Goal: Check status: Check status

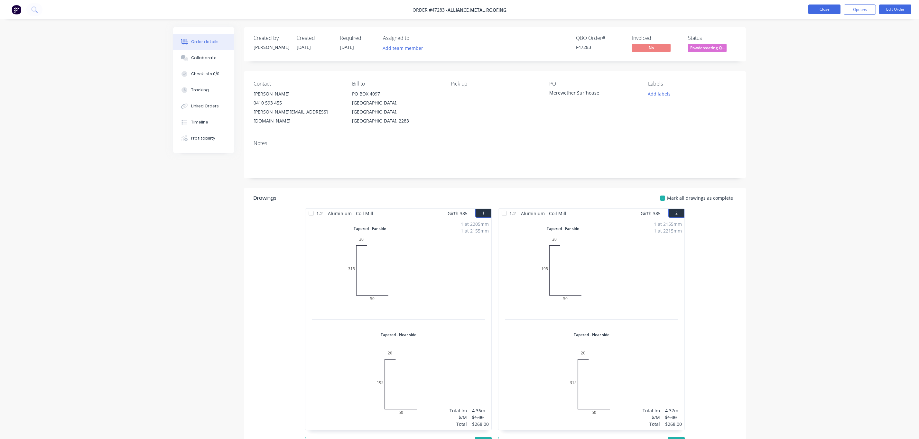
click at [823, 11] on button "Close" at bounding box center [824, 10] width 32 height 10
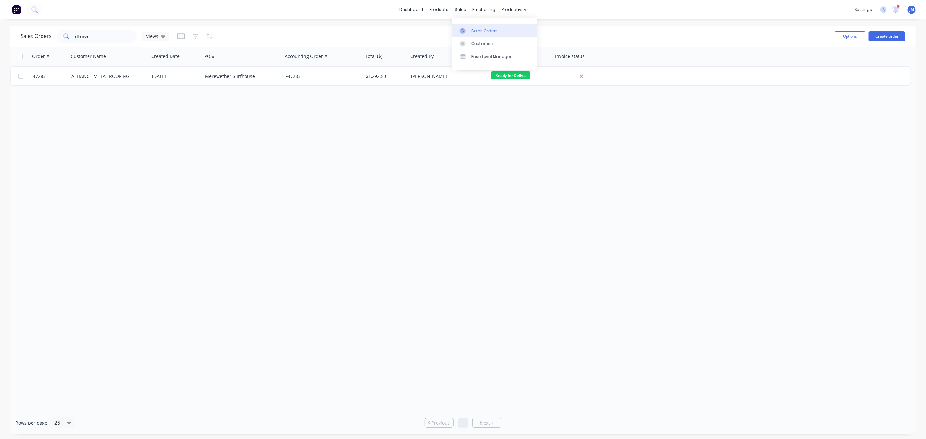
click at [469, 33] on div at bounding box center [465, 31] width 10 height 6
drag, startPoint x: 121, startPoint y: 36, endPoint x: 2, endPoint y: 29, distance: 118.9
click at [2, 45] on div "Sales Orders alliance Views Options Create order Order # Customer Name Created …" at bounding box center [463, 230] width 926 height 408
click at [95, 38] on input "41344" at bounding box center [106, 36] width 63 height 13
drag, startPoint x: 108, startPoint y: 33, endPoint x: -20, endPoint y: 27, distance: 128.2
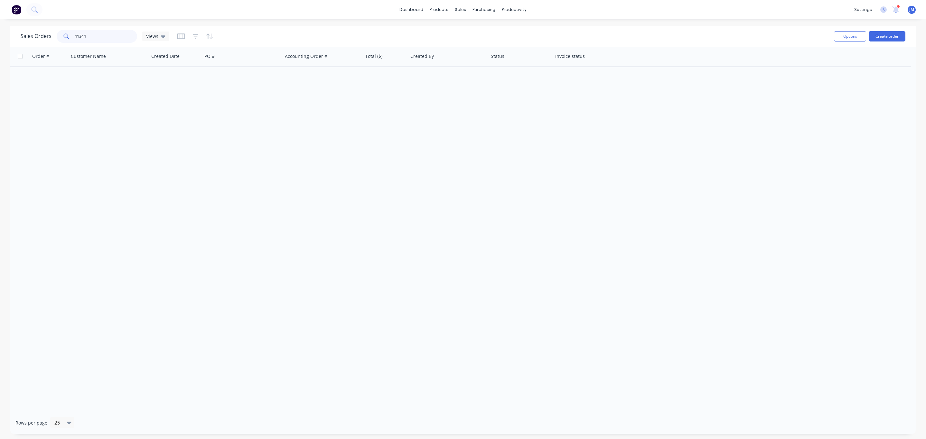
click at [0, 27] on html "dashboard products sales purchasing productivity dashboard products Product Cat…" at bounding box center [463, 219] width 926 height 439
type input "43144"
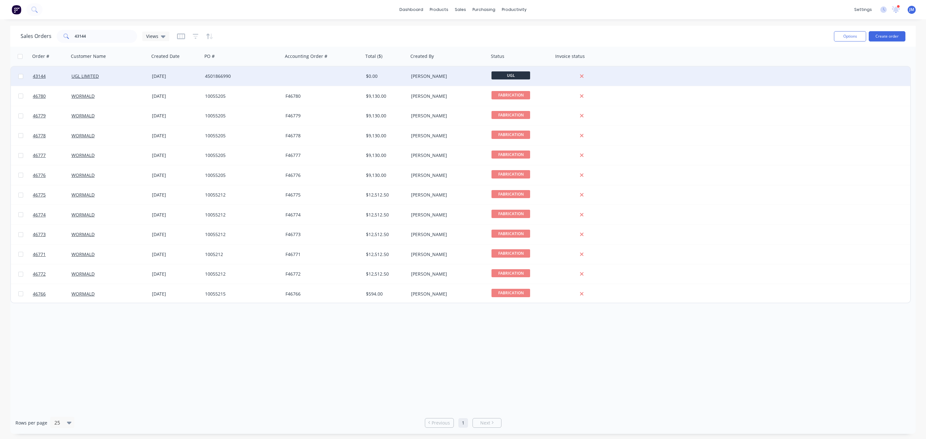
click at [135, 77] on div "UGL LIMITED" at bounding box center [106, 76] width 71 height 6
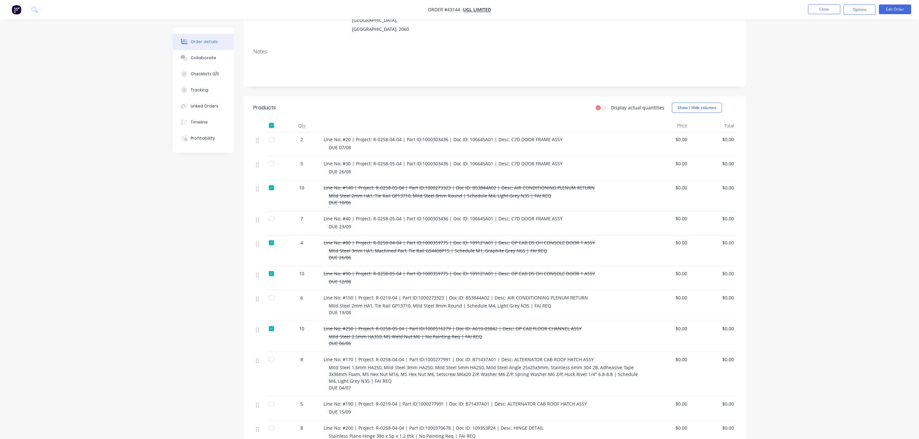
scroll to position [149, 0]
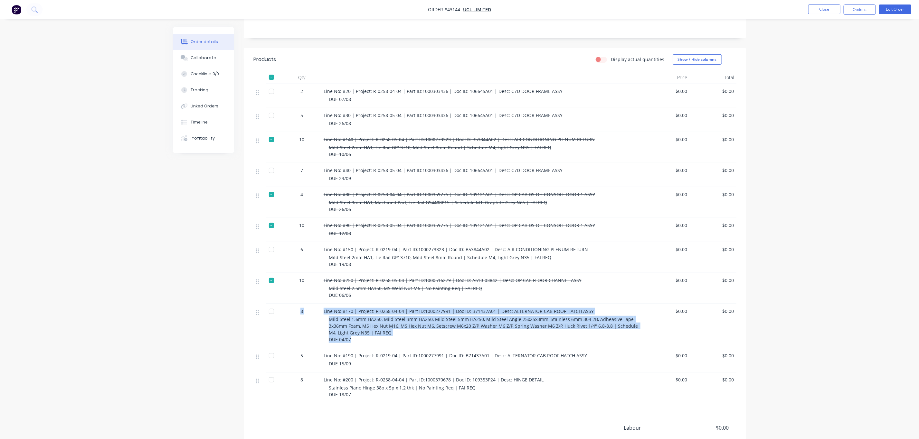
drag, startPoint x: 353, startPoint y: 322, endPoint x: 289, endPoint y: 297, distance: 69.3
click at [289, 304] on div "8 Line No: #170 | Project: R-0258-04-04 | Part ID:1000277991 | Doc ID: B71437A0…" at bounding box center [494, 326] width 483 height 44
copy div "8 Line No: #170 | Project: R-0258-04-04 | Part ID:1000277991 | Doc ID: B71437A0…"
click at [198, 66] on button "Checklists 0/0" at bounding box center [203, 74] width 61 height 16
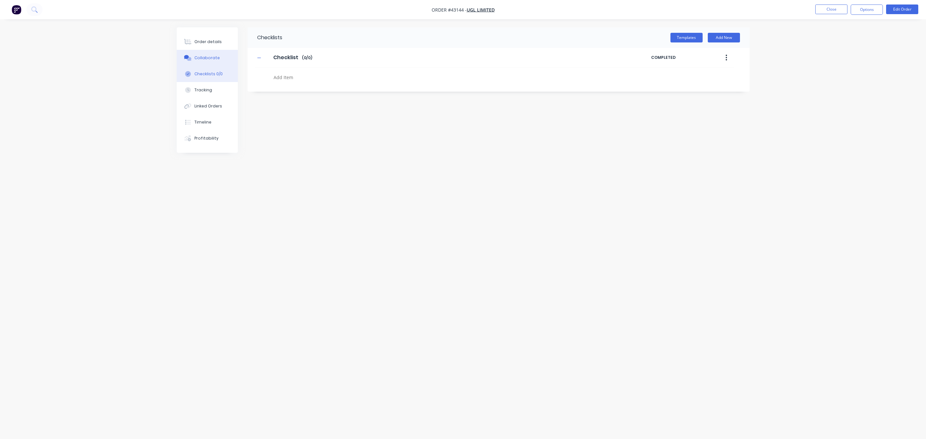
click at [203, 53] on button "Collaborate" at bounding box center [207, 58] width 61 height 16
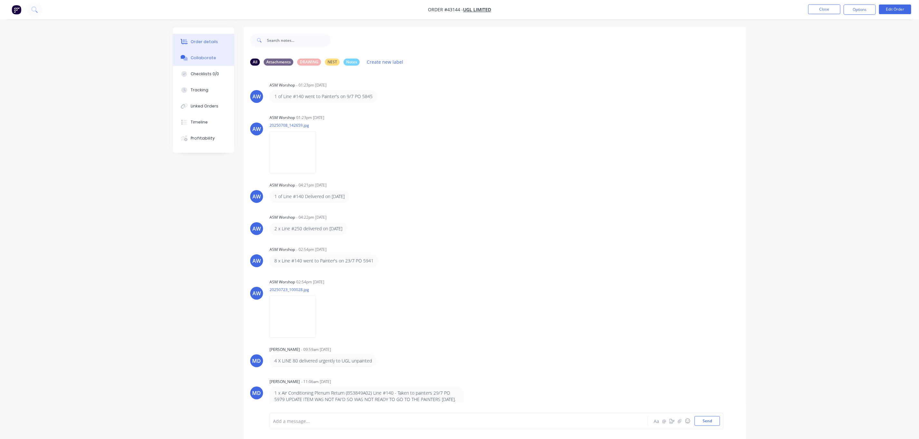
click at [197, 42] on div "Order details" at bounding box center [204, 42] width 27 height 6
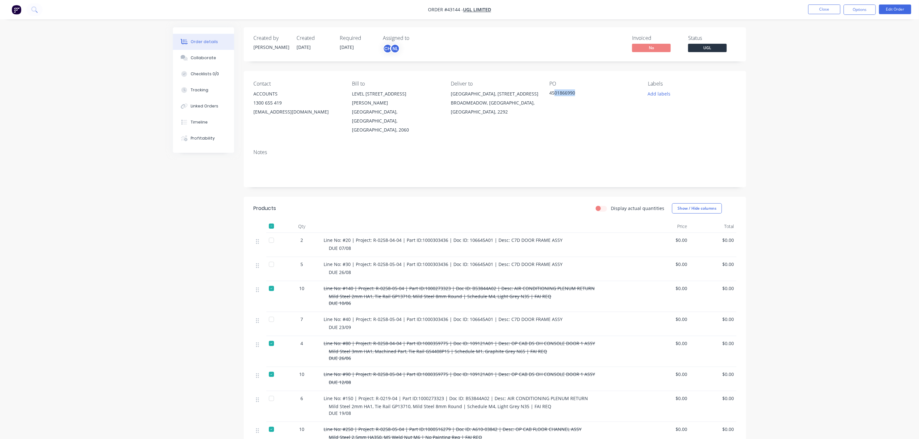
drag, startPoint x: 589, startPoint y: 97, endPoint x: 554, endPoint y: 94, distance: 34.9
click at [554, 94] on div "4501866990" at bounding box center [589, 93] width 80 height 9
click at [576, 93] on div "4501866990" at bounding box center [589, 93] width 80 height 9
drag, startPoint x: 577, startPoint y: 92, endPoint x: 549, endPoint y: 93, distance: 27.4
click at [549, 93] on div "4501866990" at bounding box center [589, 93] width 80 height 9
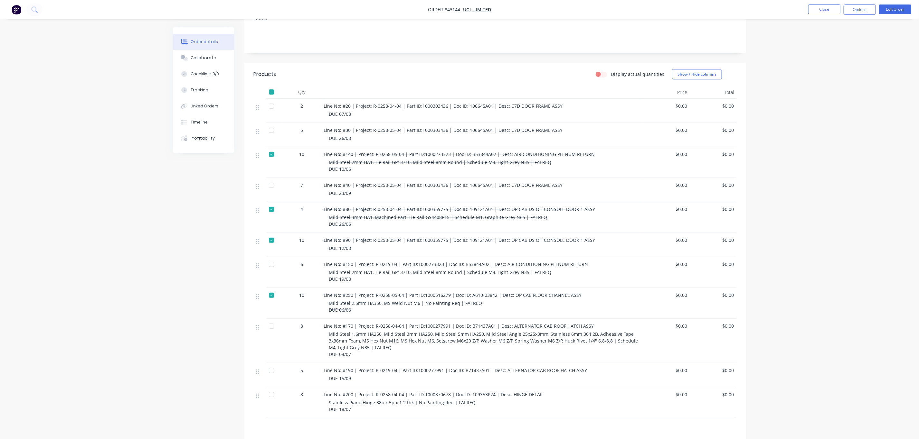
scroll to position [149, 0]
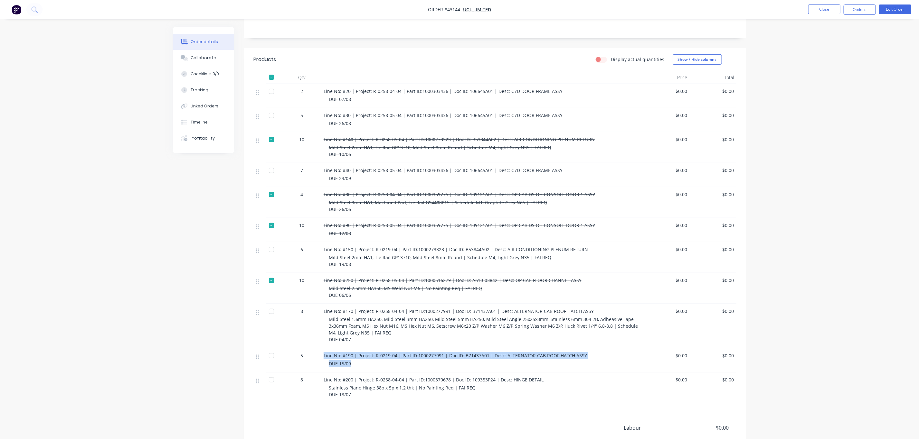
drag, startPoint x: 360, startPoint y: 344, endPoint x: 319, endPoint y: 341, distance: 41.6
click at [319, 349] on div "5 Line No: #190 | Project: R-0219-04 | Part ID:1000277991 | Doc ID: B71437A01 |…" at bounding box center [494, 361] width 483 height 24
click at [367, 360] on div "DUE 15/09" at bounding box center [485, 363] width 312 height 7
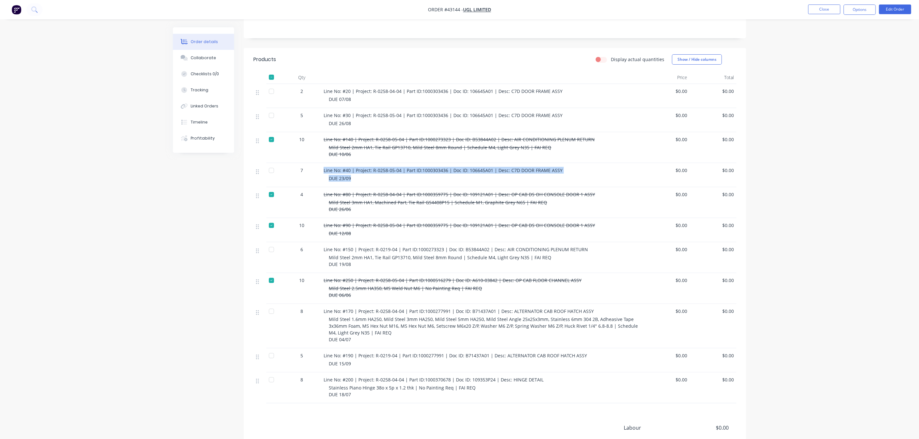
drag, startPoint x: 355, startPoint y: 166, endPoint x: 319, endPoint y: 156, distance: 37.8
click at [319, 163] on div "7 Line No: #40 | Project: R-0258-05-04 | Part ID:1000303436 | Doc ID: 106645A01…" at bounding box center [494, 175] width 483 height 24
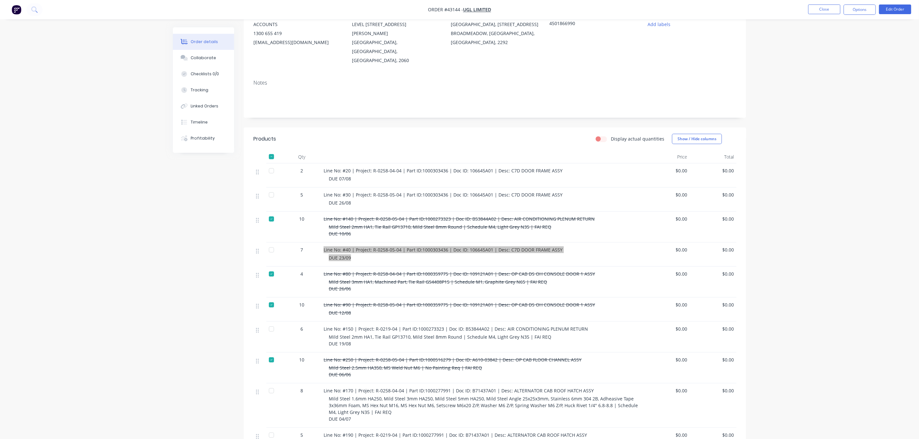
scroll to position [52, 0]
